Goal: Check status: Check status

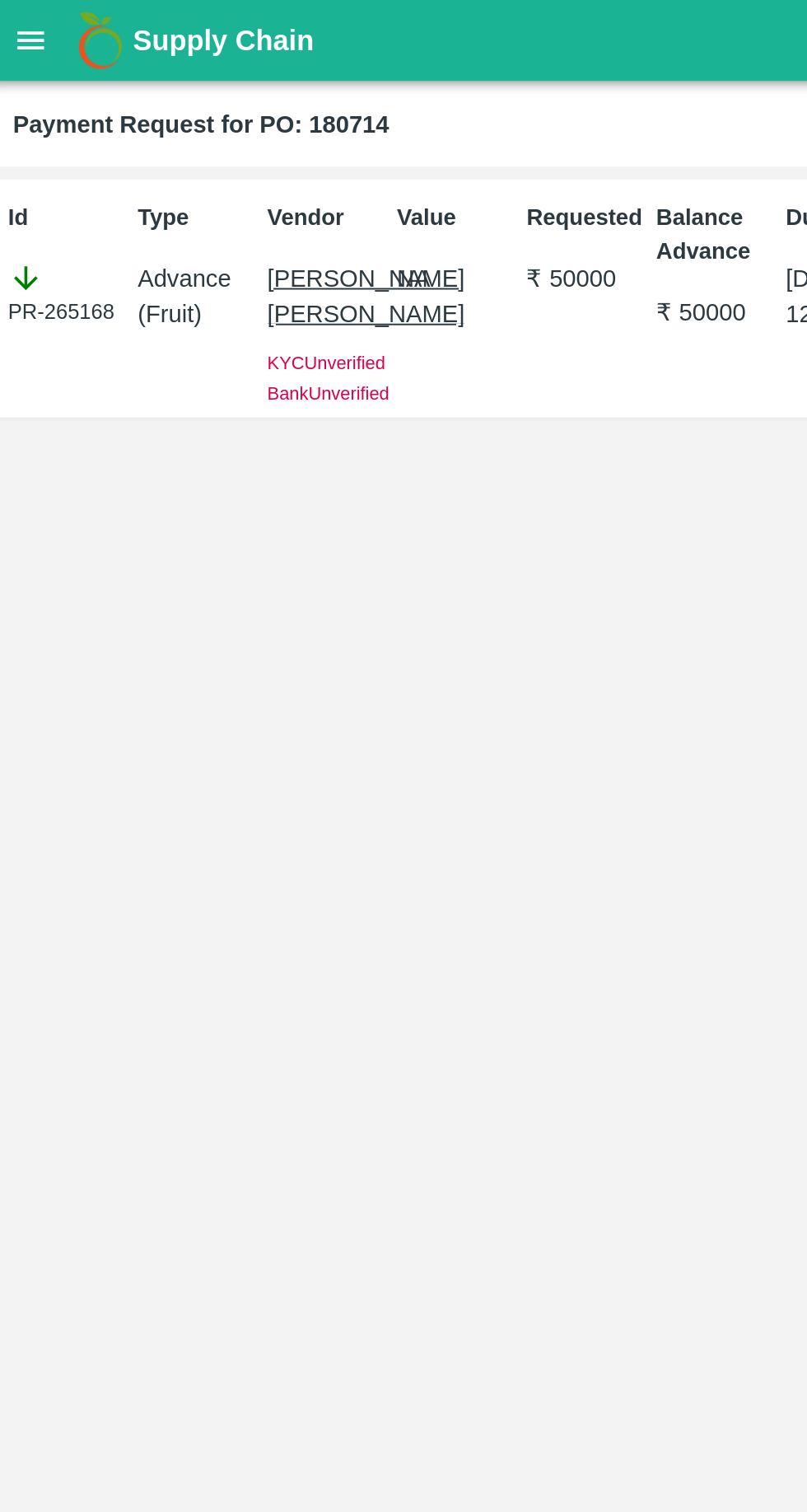
click at [37, 18] on button "open drawer" at bounding box center [22, 21] width 38 height 38
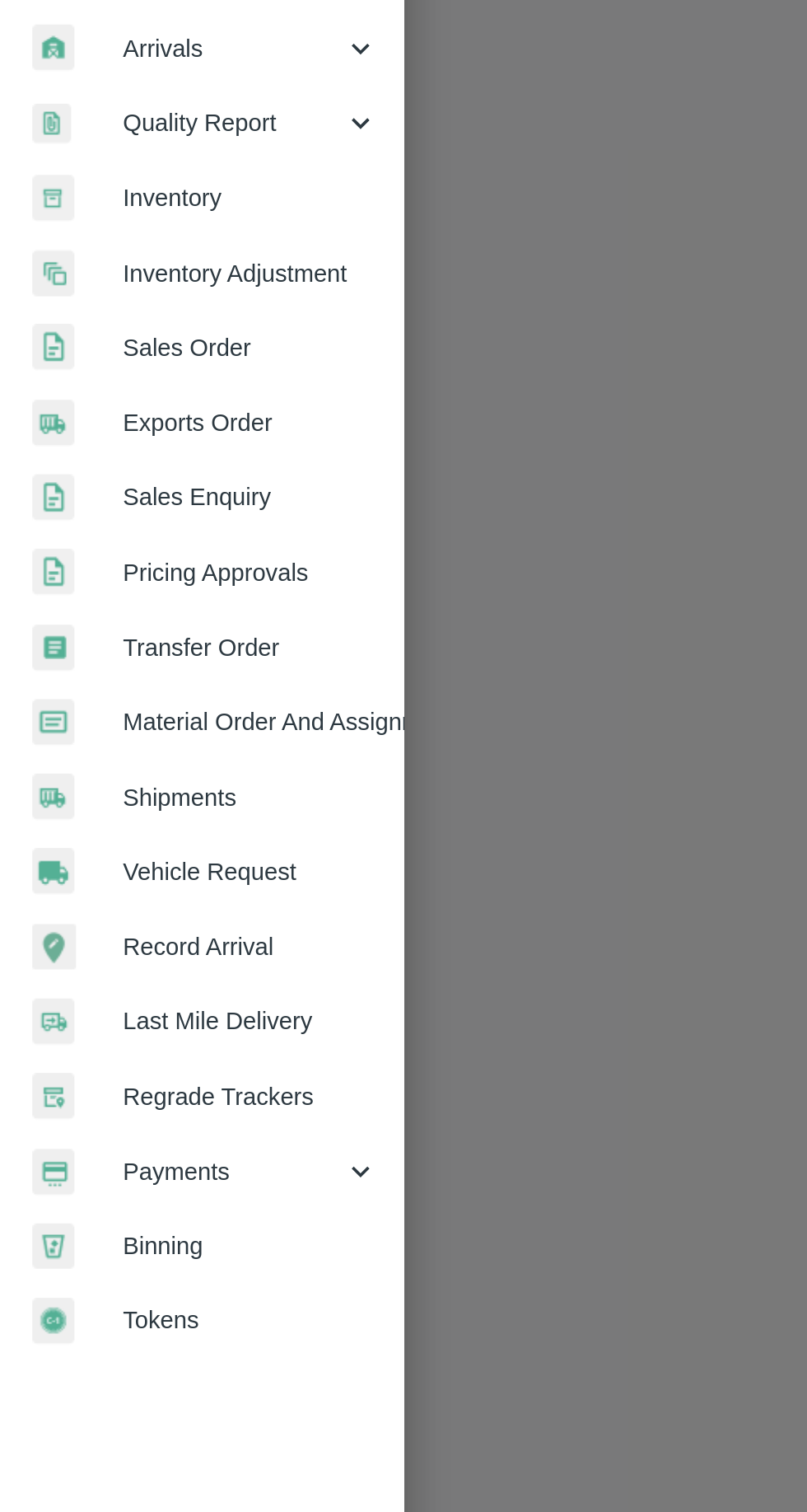
click at [140, 853] on div "Payments" at bounding box center [103, 840] width 206 height 38
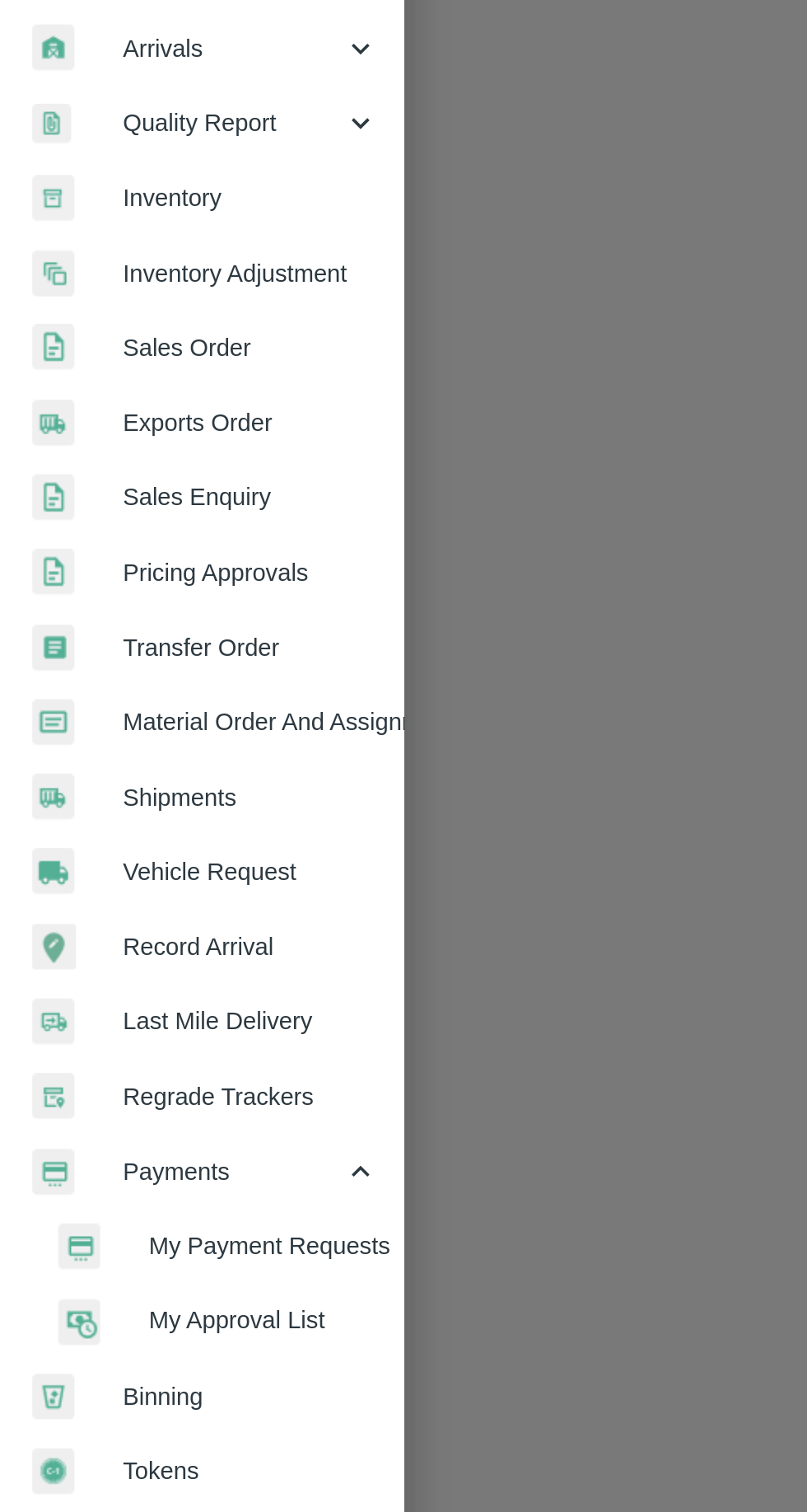
click at [141, 884] on span "My Payment Requests" at bounding box center [134, 878] width 117 height 18
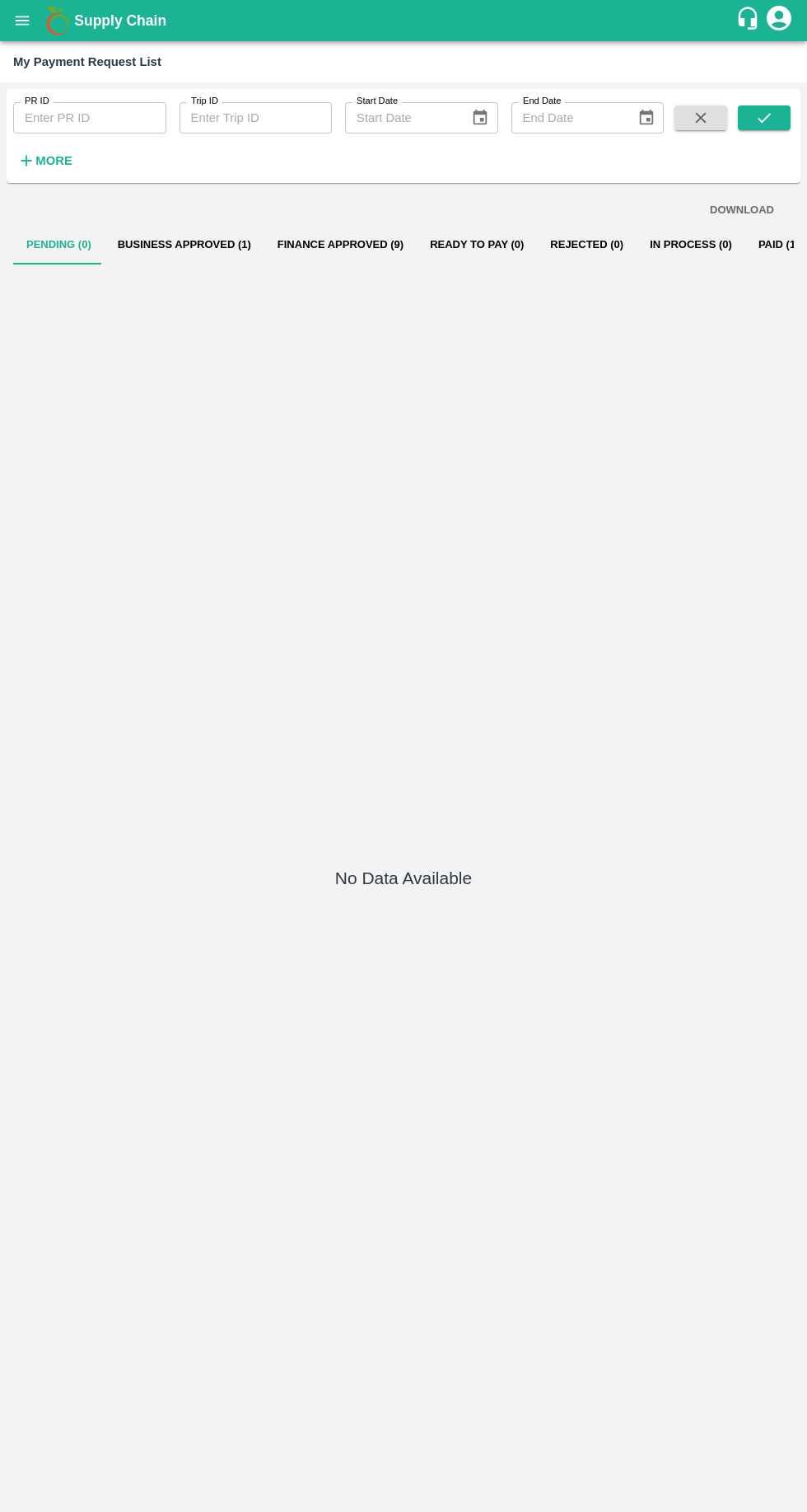
click at [236, 240] on button "Business Approved (1)" at bounding box center [184, 245] width 160 height 39
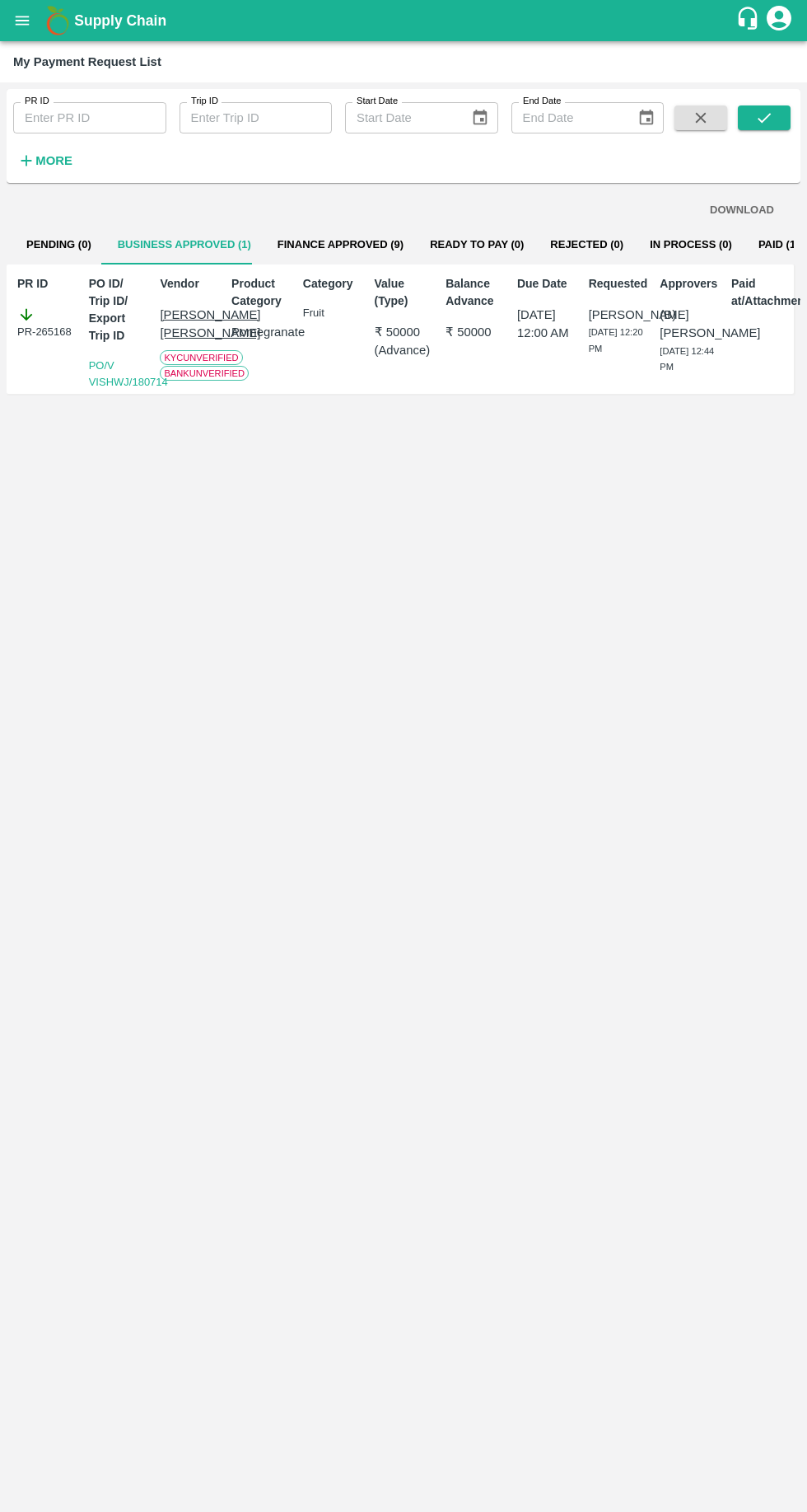
click at [51, 244] on button "Pending (0)" at bounding box center [59, 245] width 91 height 39
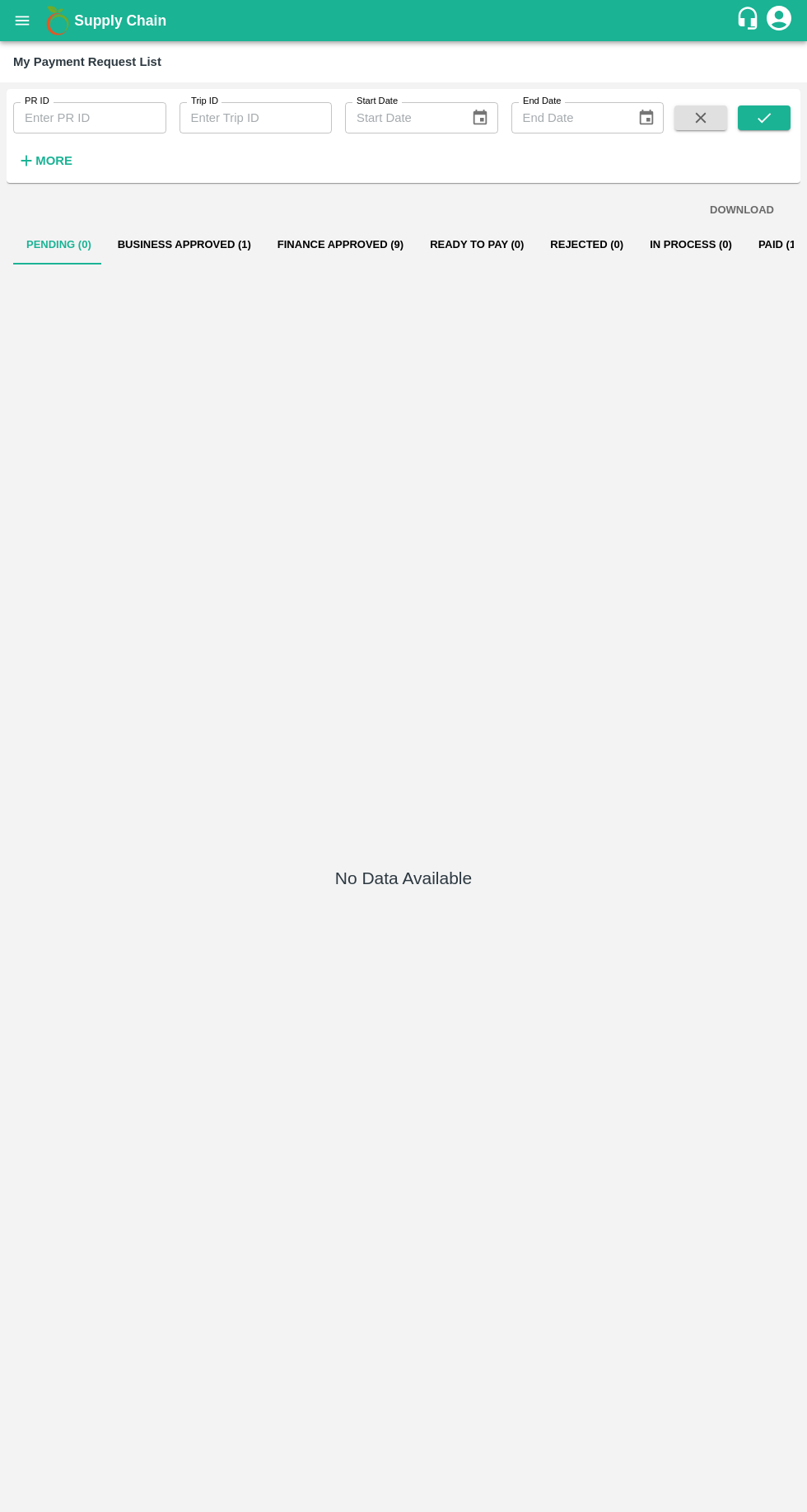
click at [185, 245] on button "Business Approved (1)" at bounding box center [184, 245] width 160 height 39
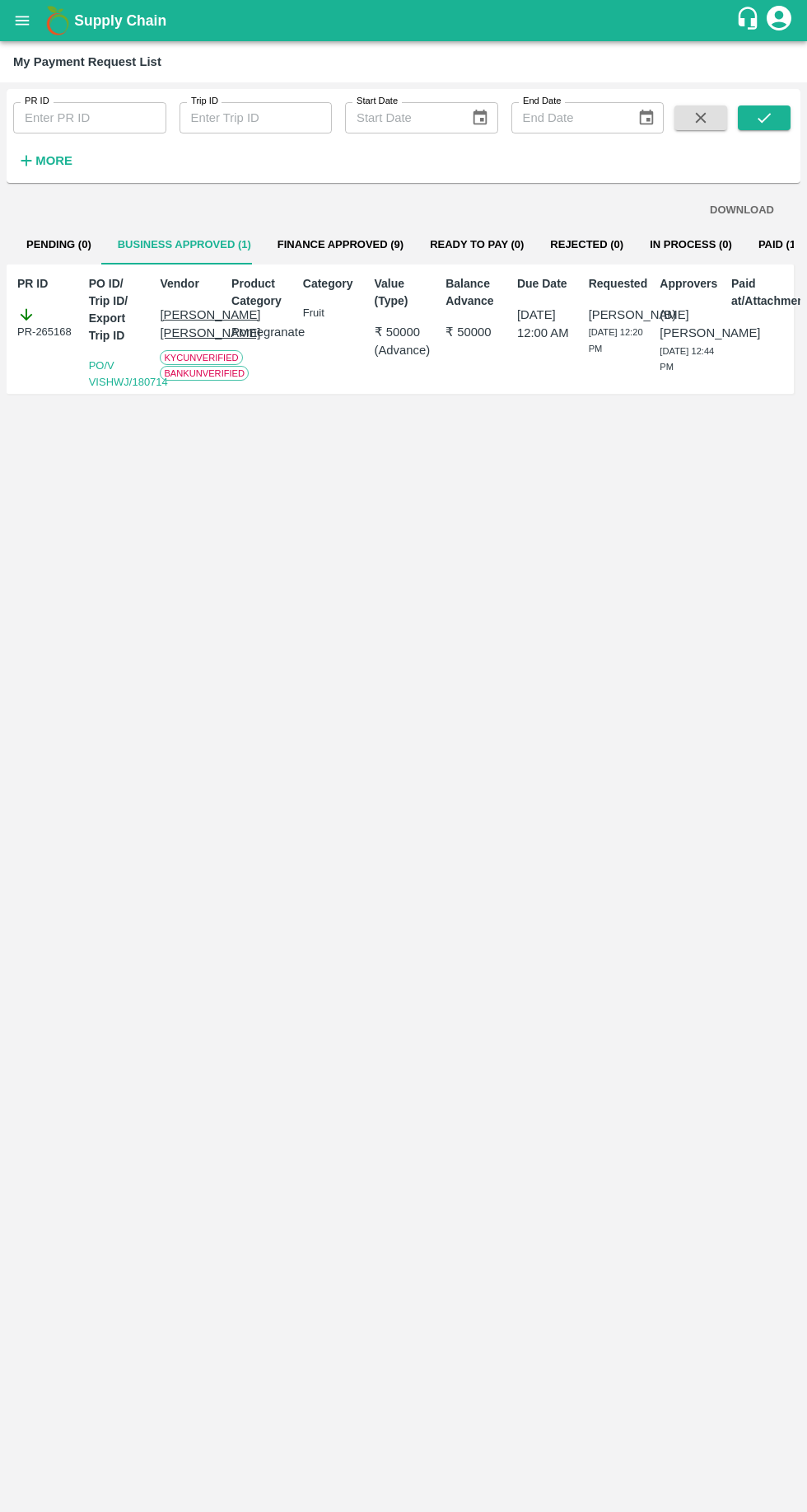
click at [310, 249] on button "Finance Approved (9)" at bounding box center [340, 245] width 153 height 39
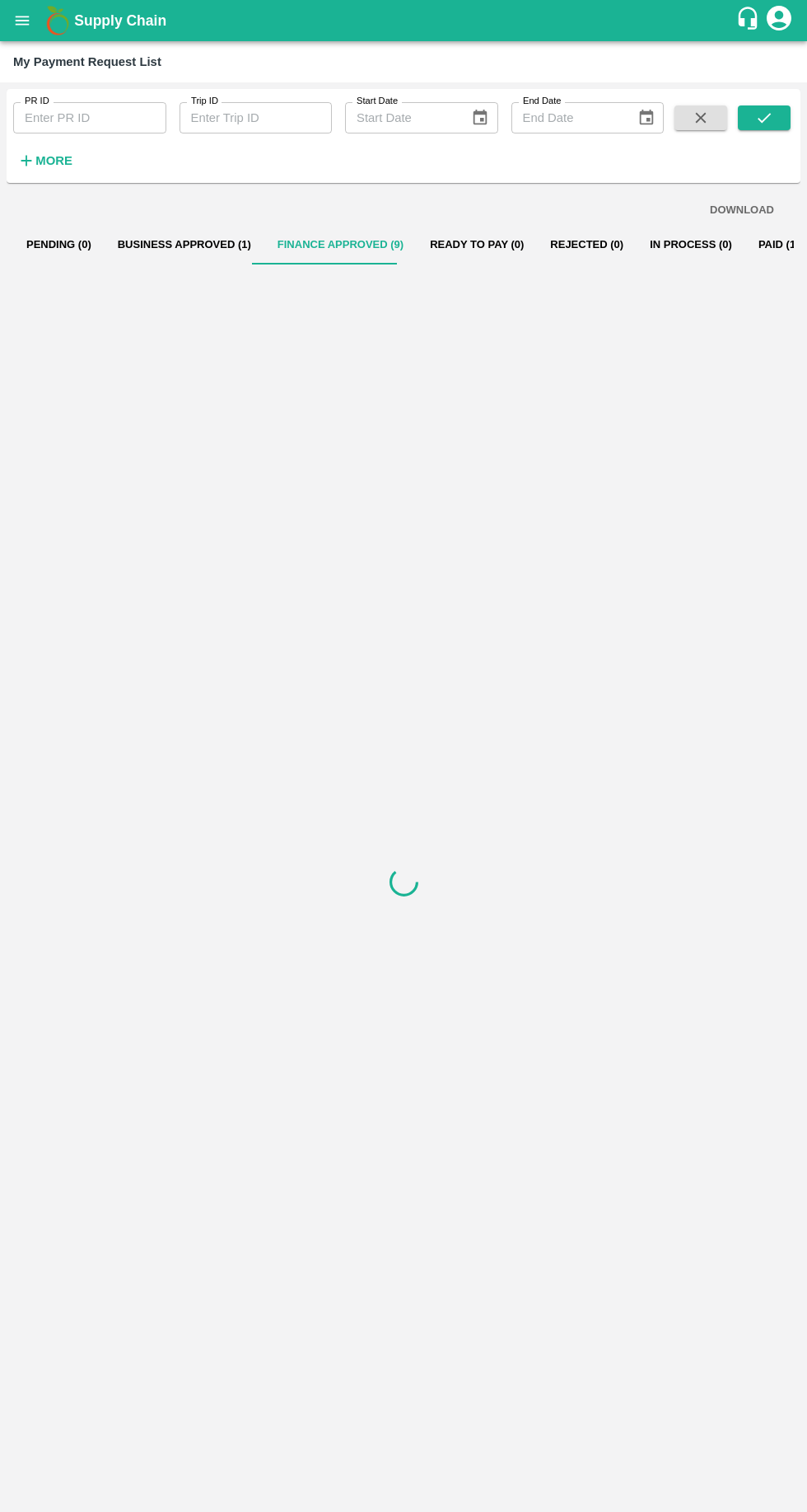
click at [191, 243] on button "Business Approved (1)" at bounding box center [184, 245] width 160 height 39
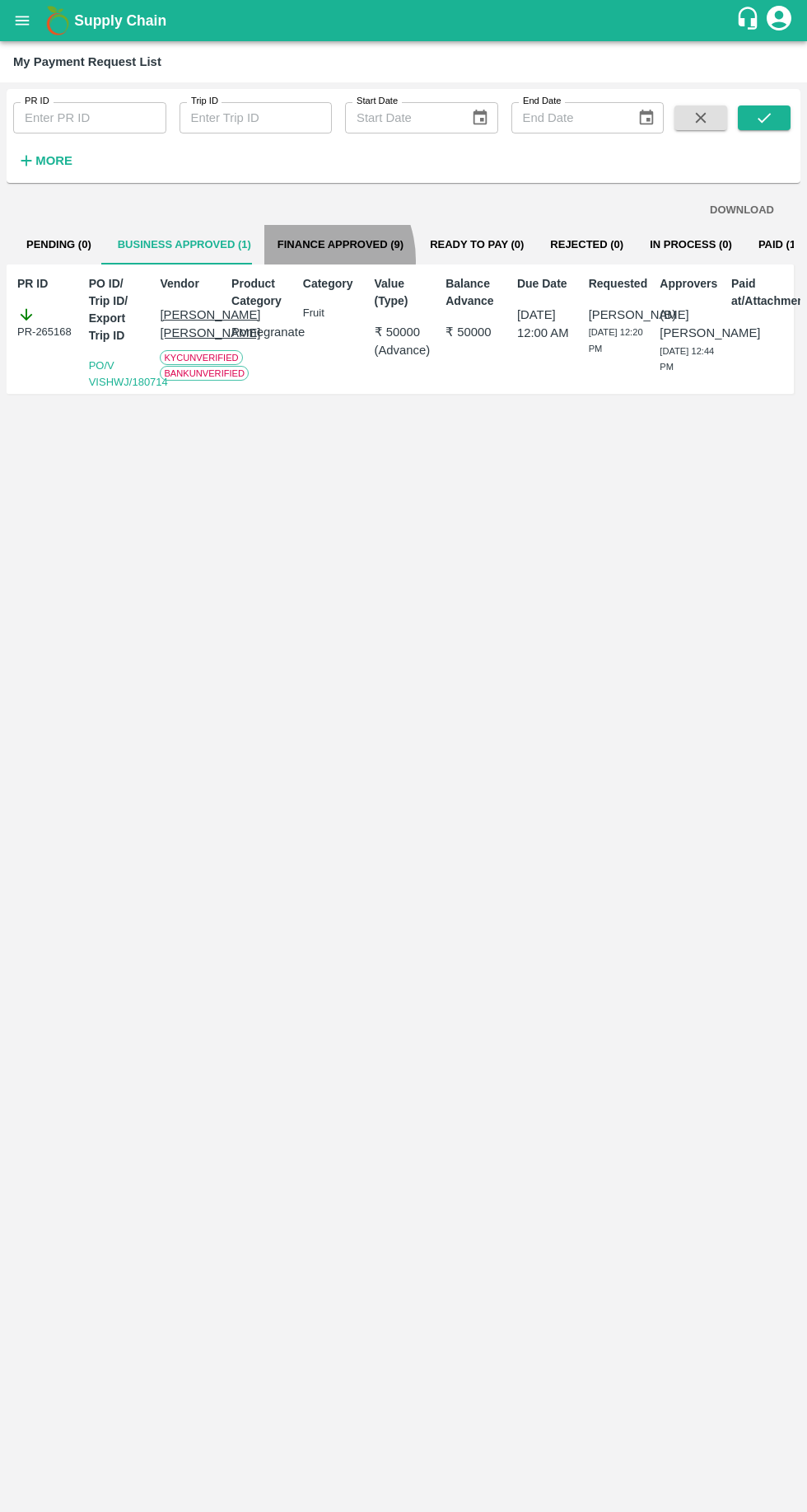
click at [285, 245] on button "Finance Approved (9)" at bounding box center [340, 245] width 153 height 39
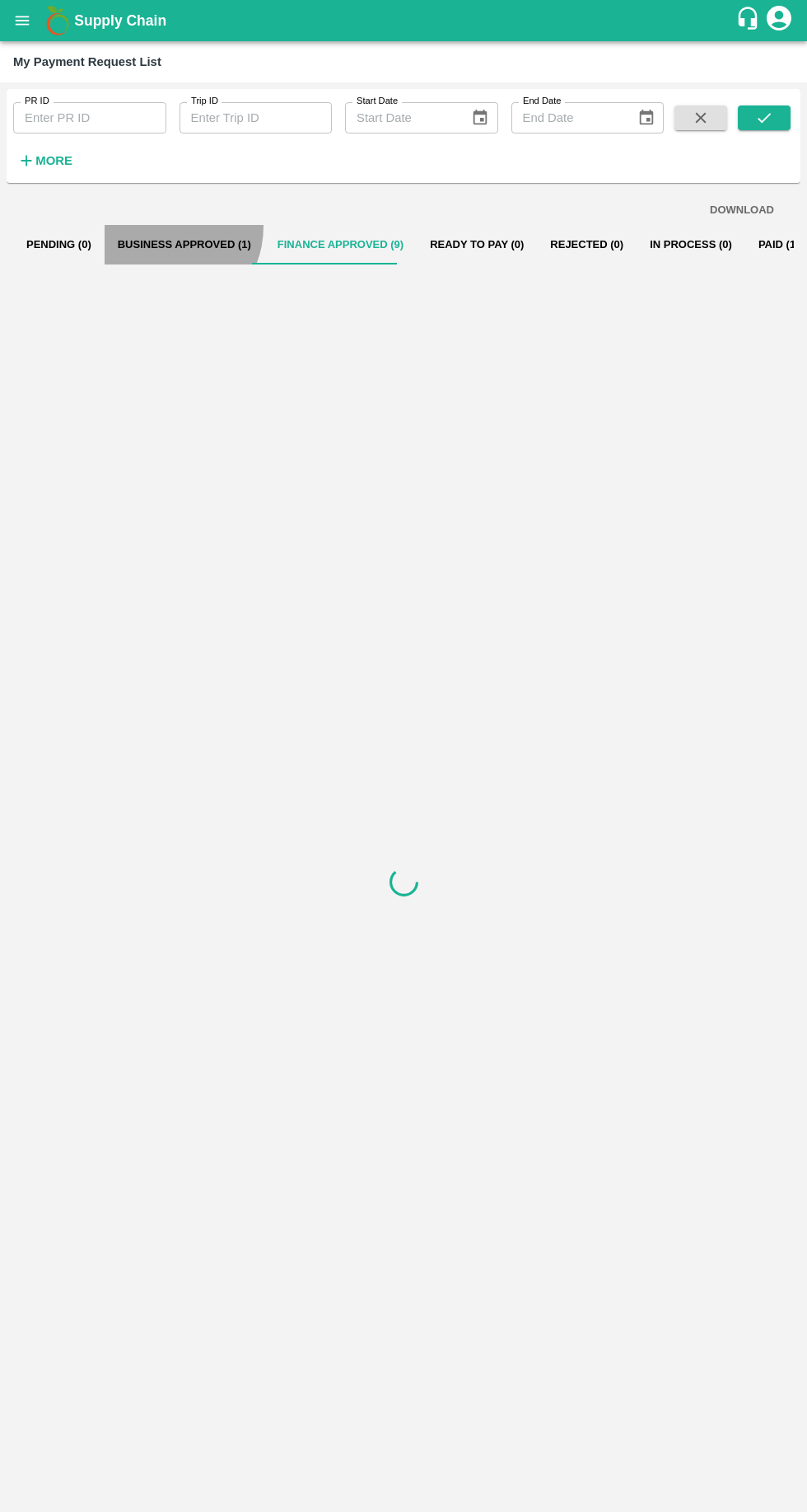
click at [156, 226] on button "Business Approved (1)" at bounding box center [184, 245] width 160 height 39
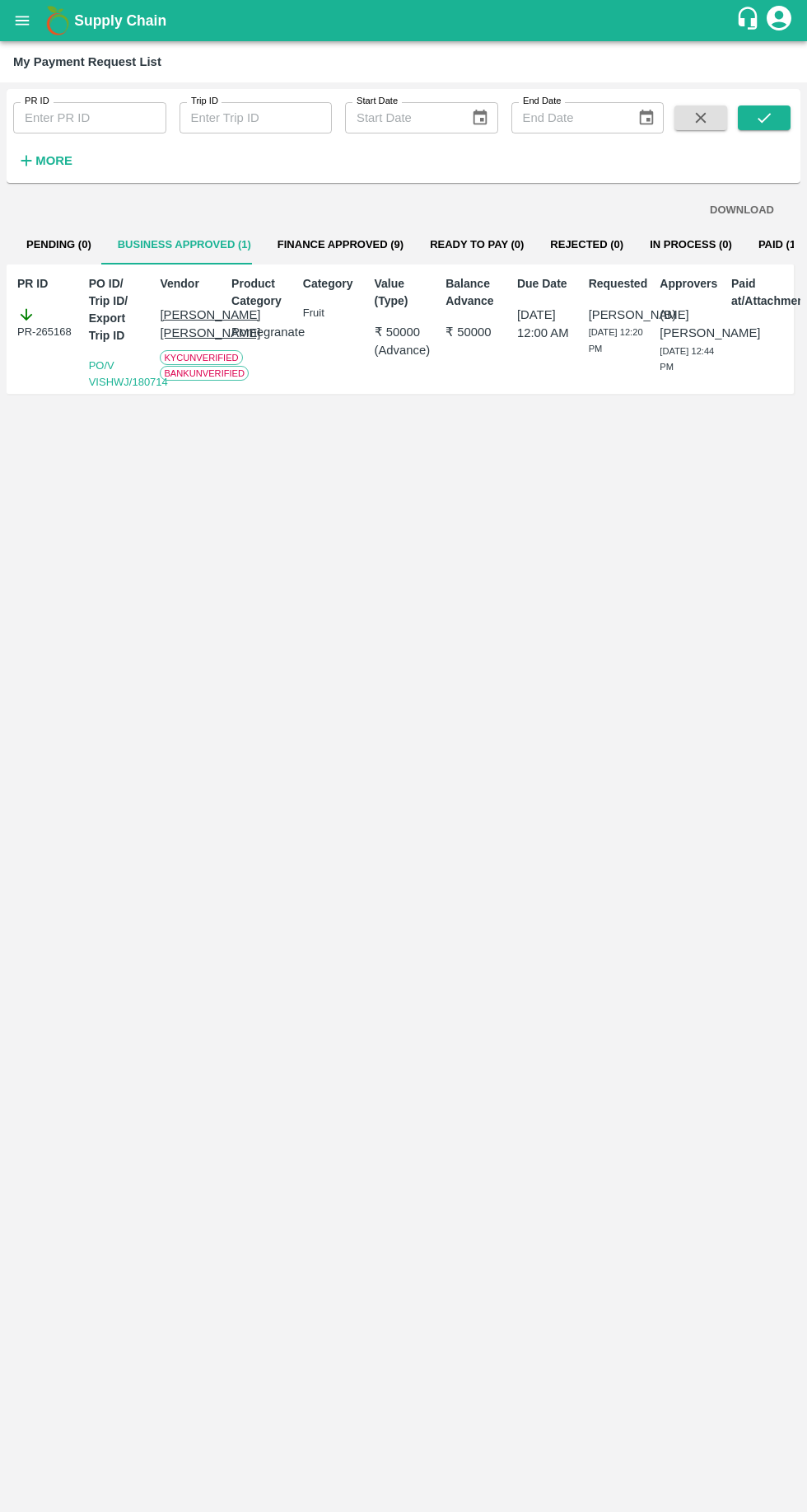
click at [298, 244] on button "Finance Approved (9)" at bounding box center [340, 245] width 153 height 39
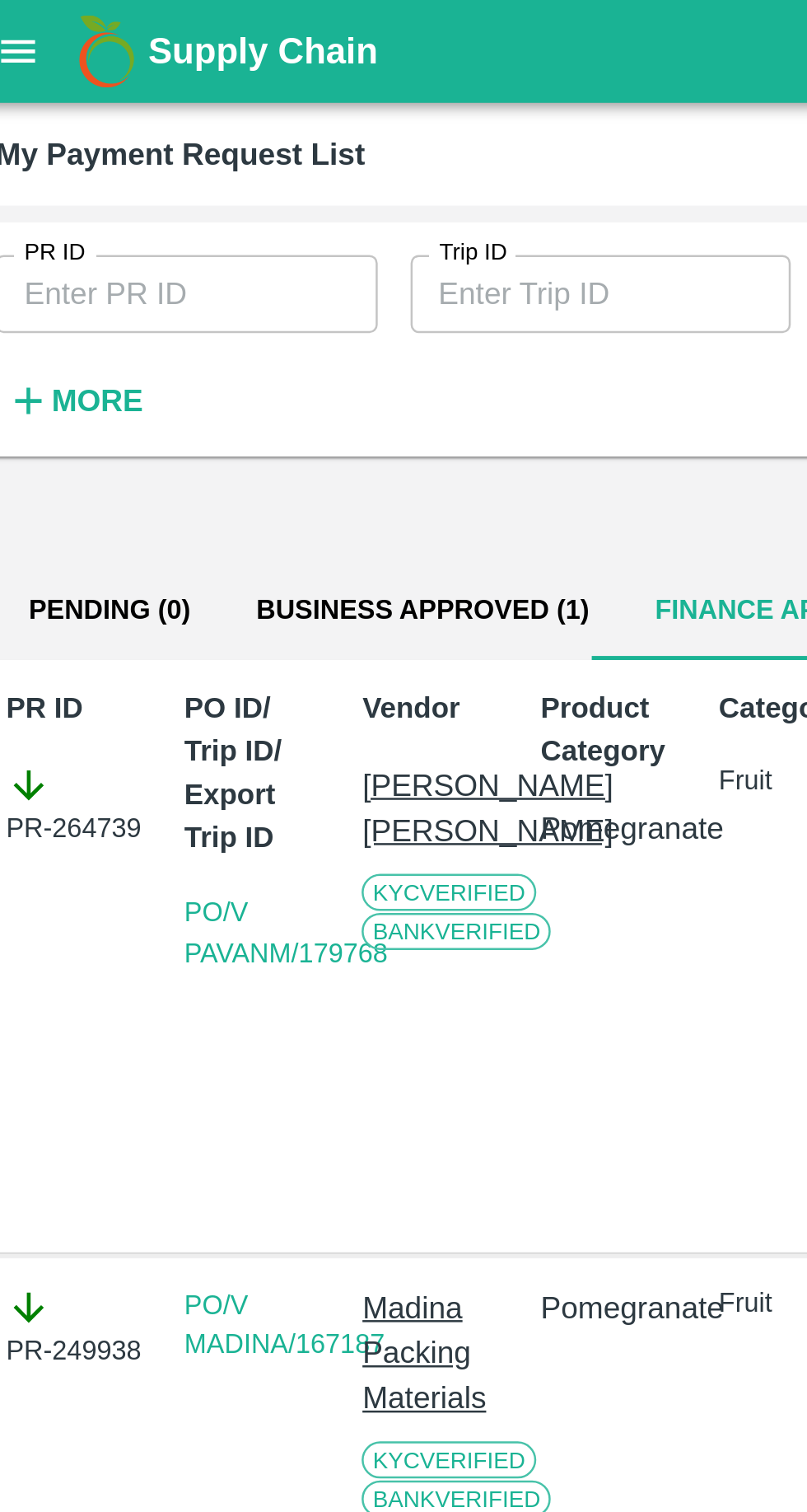
click at [184, 250] on button "Business Approved (1)" at bounding box center [184, 245] width 160 height 39
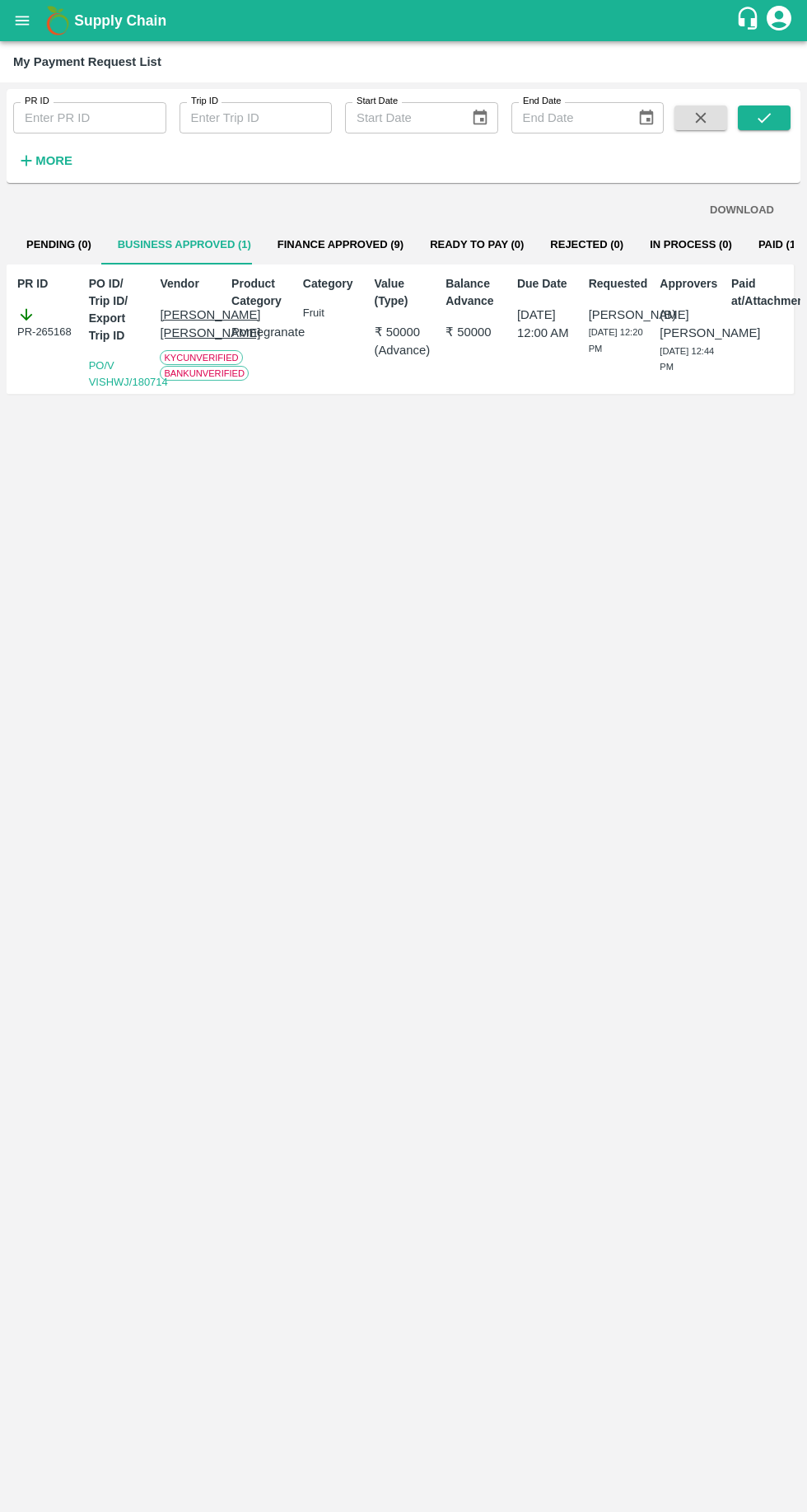
click at [316, 244] on button "Finance Approved (9)" at bounding box center [340, 245] width 153 height 39
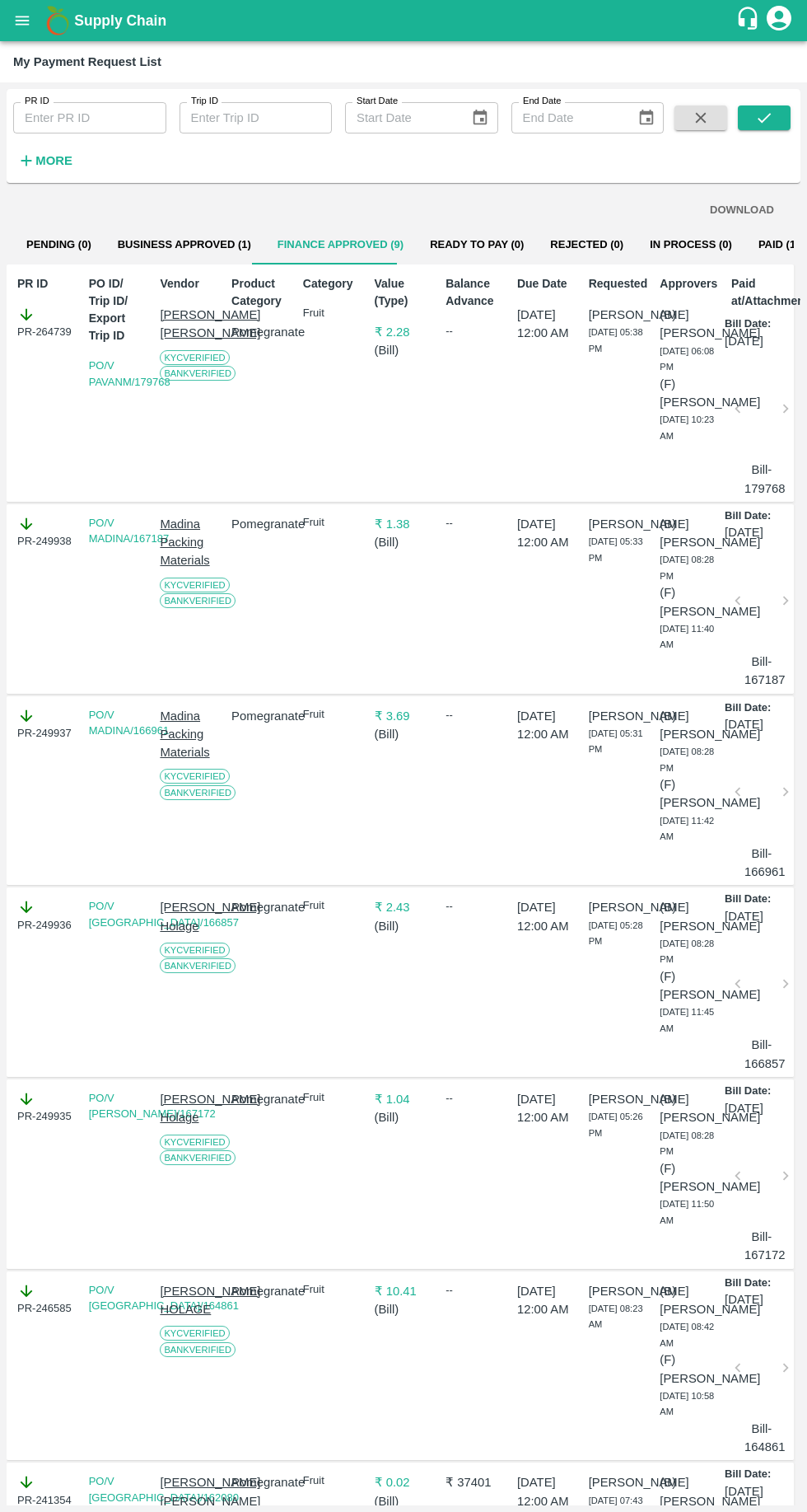
click at [169, 244] on button "Business Approved (1)" at bounding box center [184, 245] width 160 height 39
